Goal: Find specific page/section: Find specific page/section

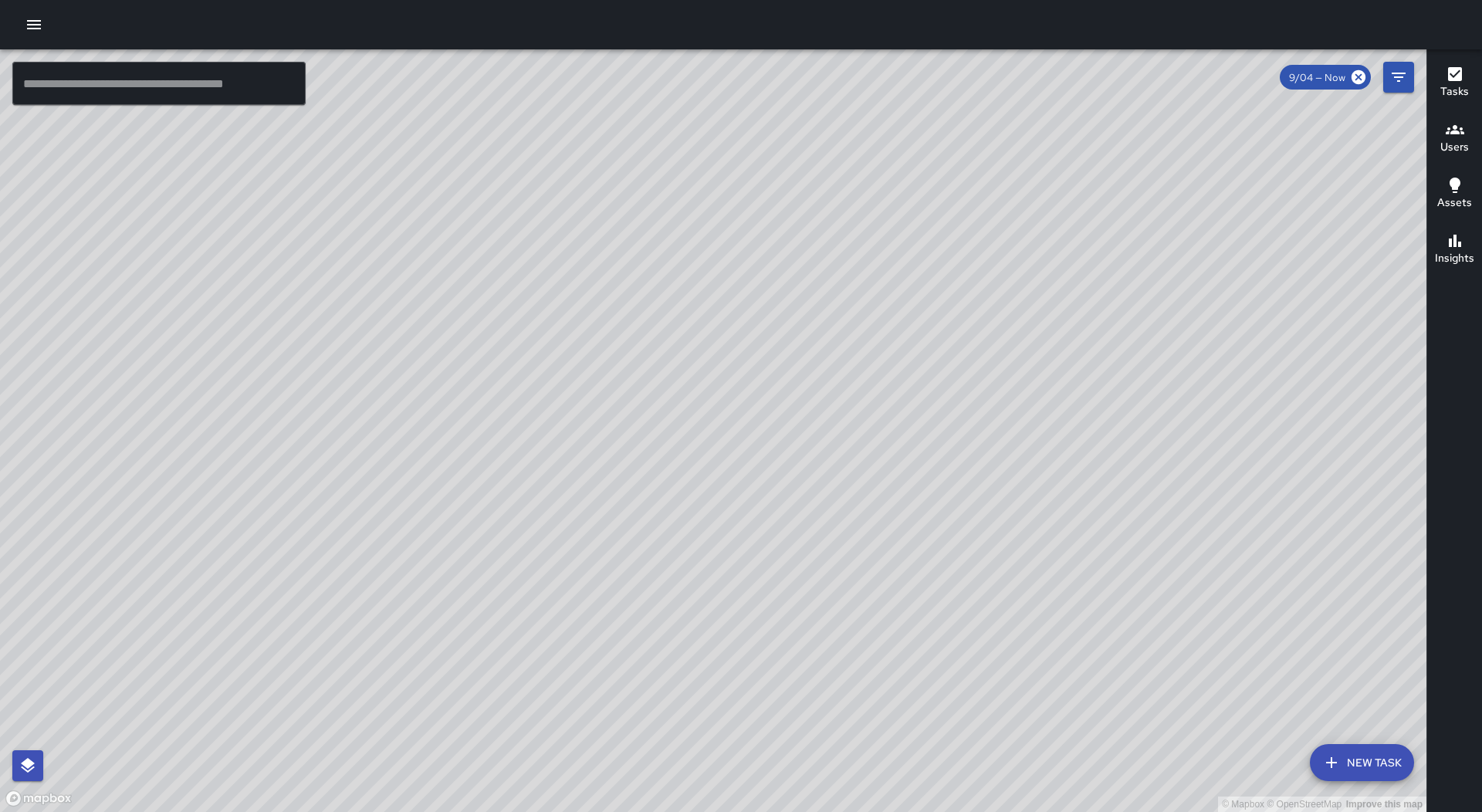
drag, startPoint x: 47, startPoint y: 20, endPoint x: 2, endPoint y: 24, distance: 45.2
click at [29, 23] on div at bounding box center [741, 24] width 1482 height 50
click at [14, 25] on div at bounding box center [741, 24] width 1482 height 50
click at [21, 25] on button "button" at bounding box center [34, 25] width 31 height 31
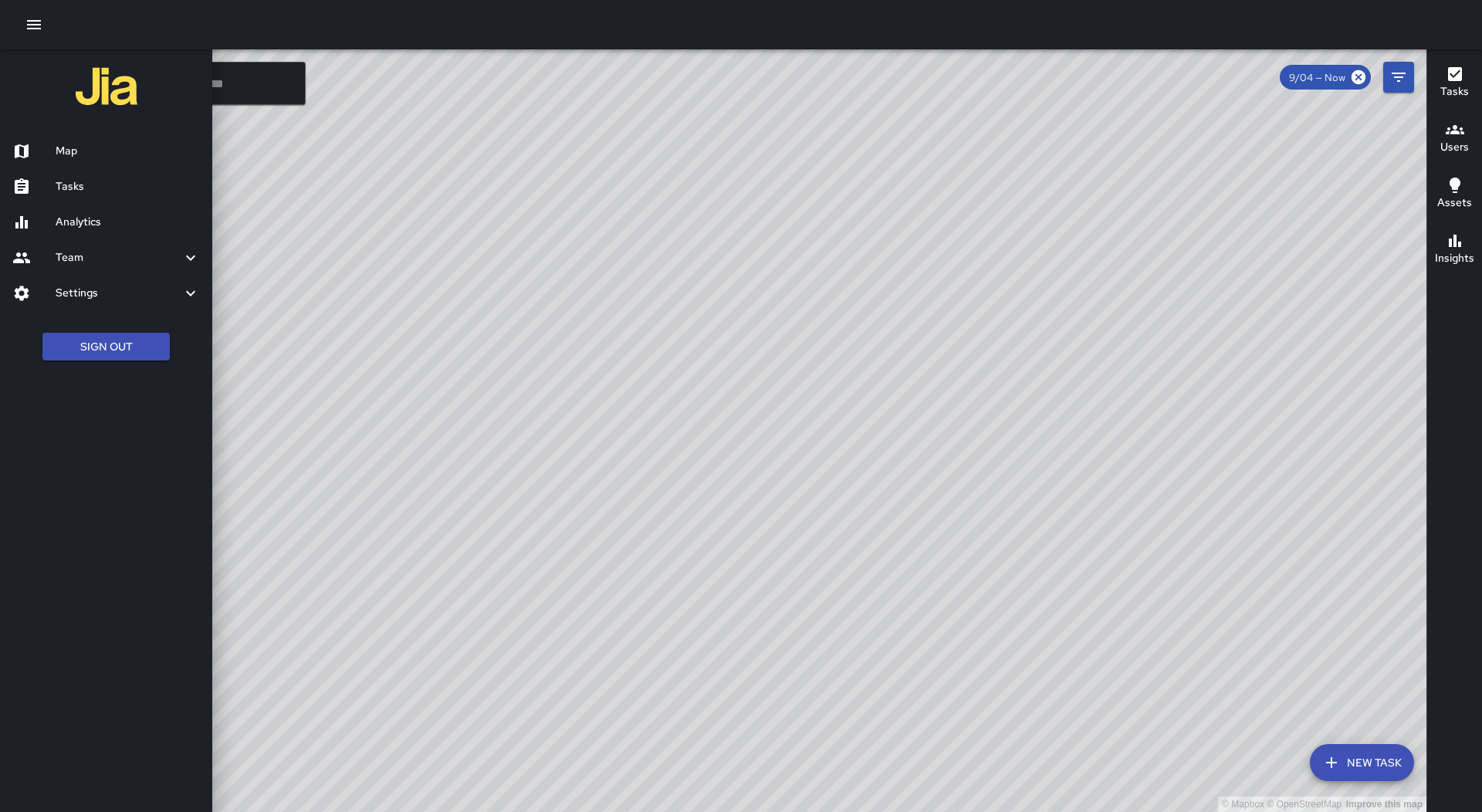
click at [121, 188] on h6 "Tasks" at bounding box center [127, 186] width 144 height 17
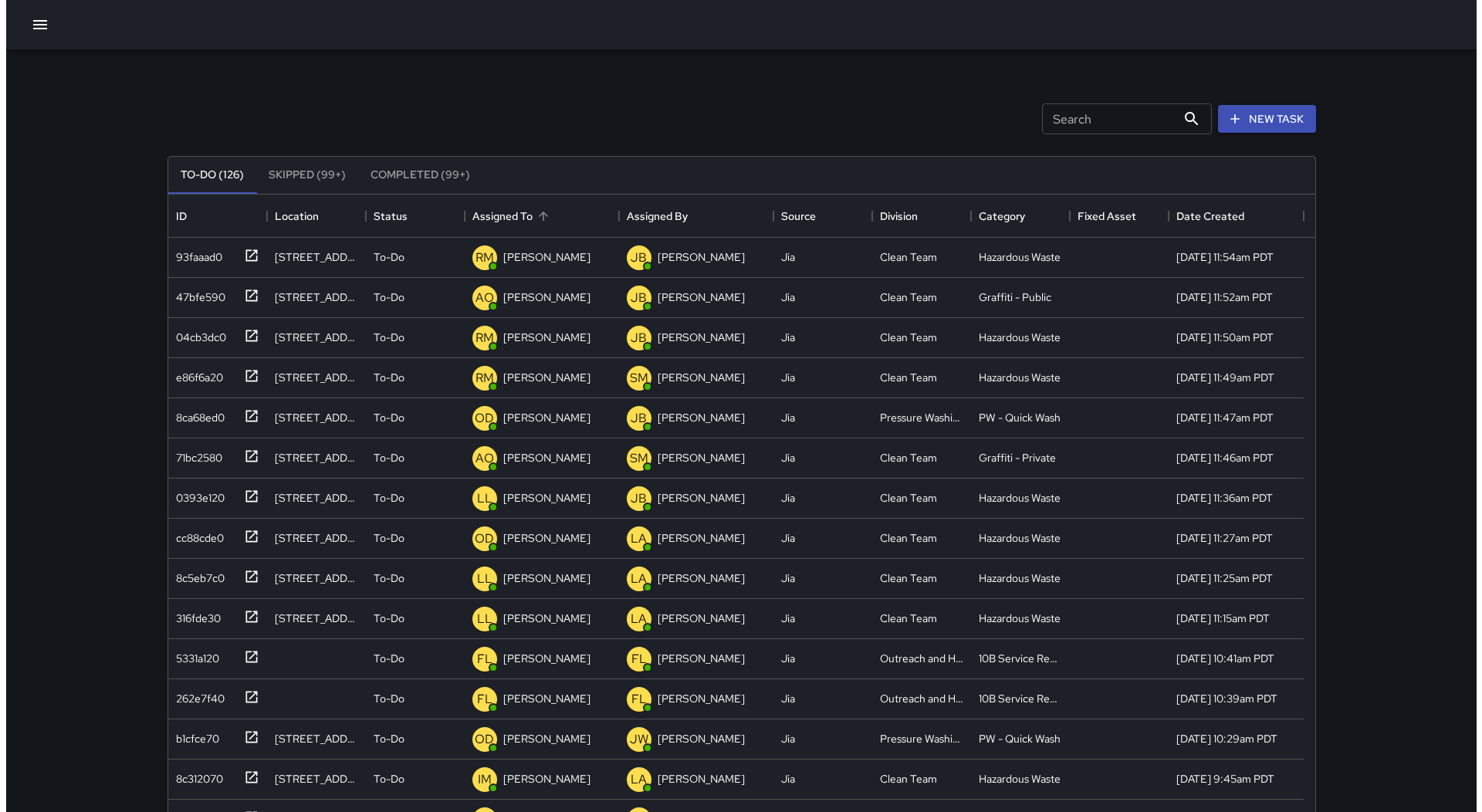
scroll to position [642, 1136]
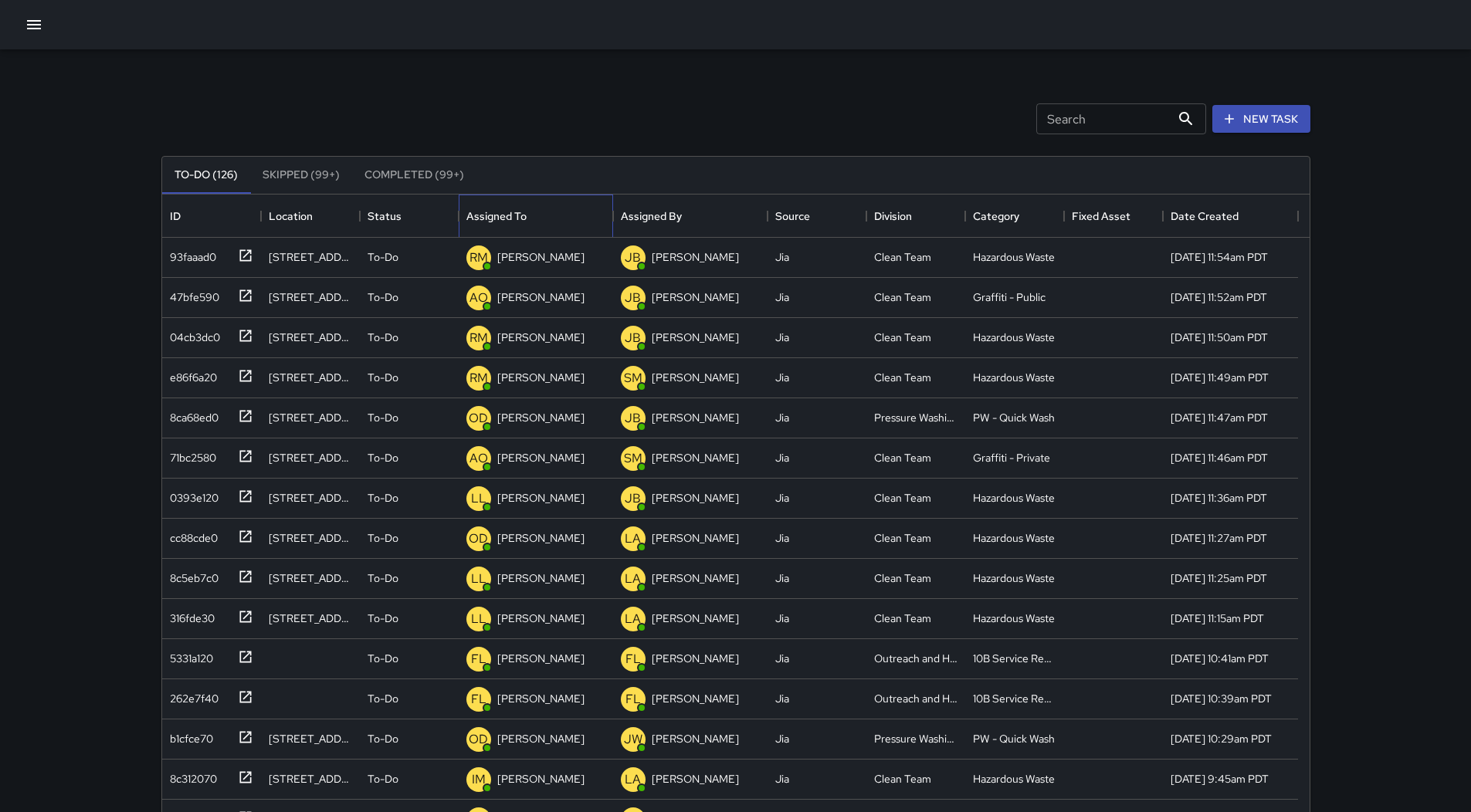
click at [550, 211] on div "Assigned To" at bounding box center [535, 216] width 139 height 43
click at [27, 19] on icon "button" at bounding box center [33, 24] width 18 height 18
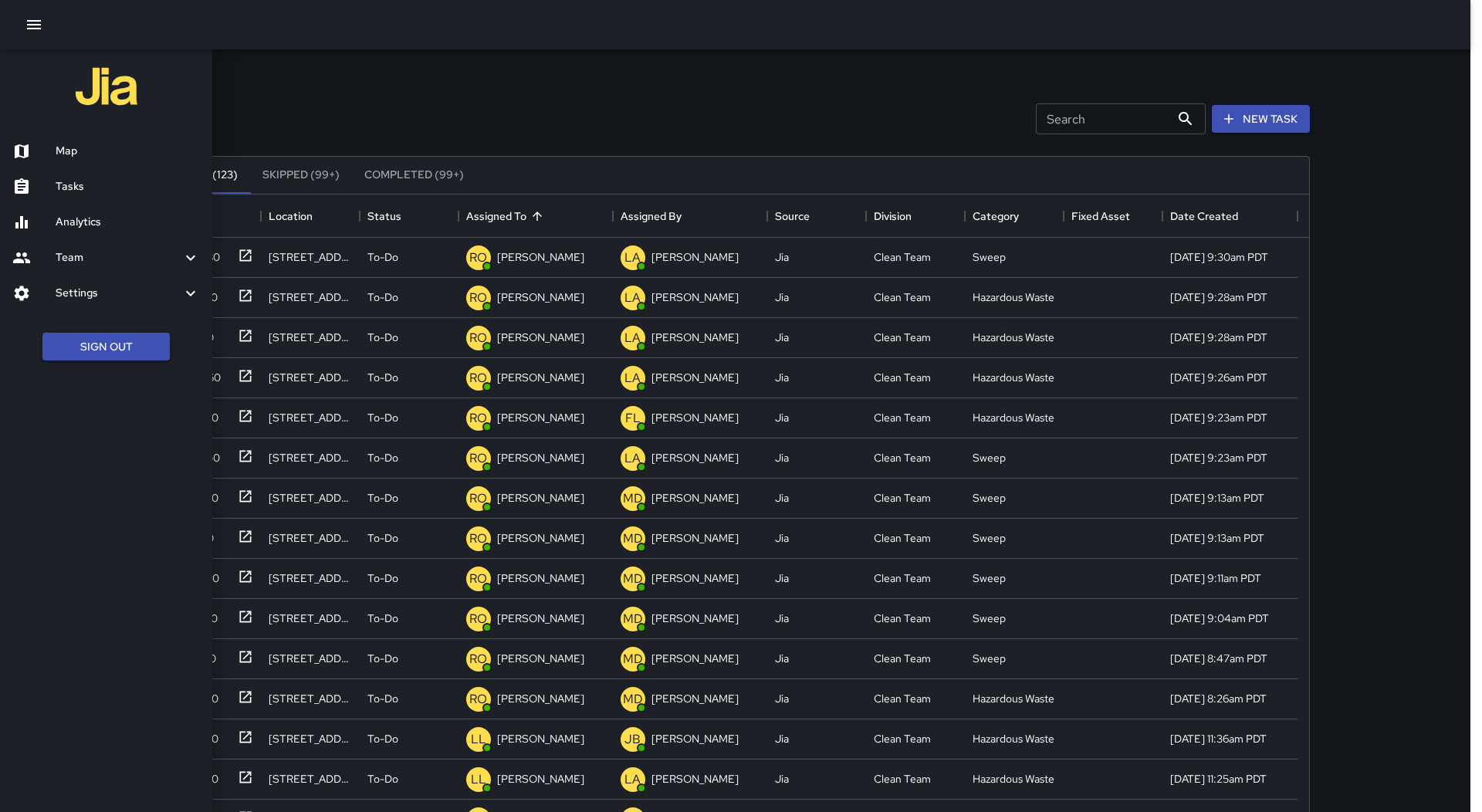
click at [92, 140] on div "Map" at bounding box center [106, 151] width 212 height 36
